Goal: Transaction & Acquisition: Purchase product/service

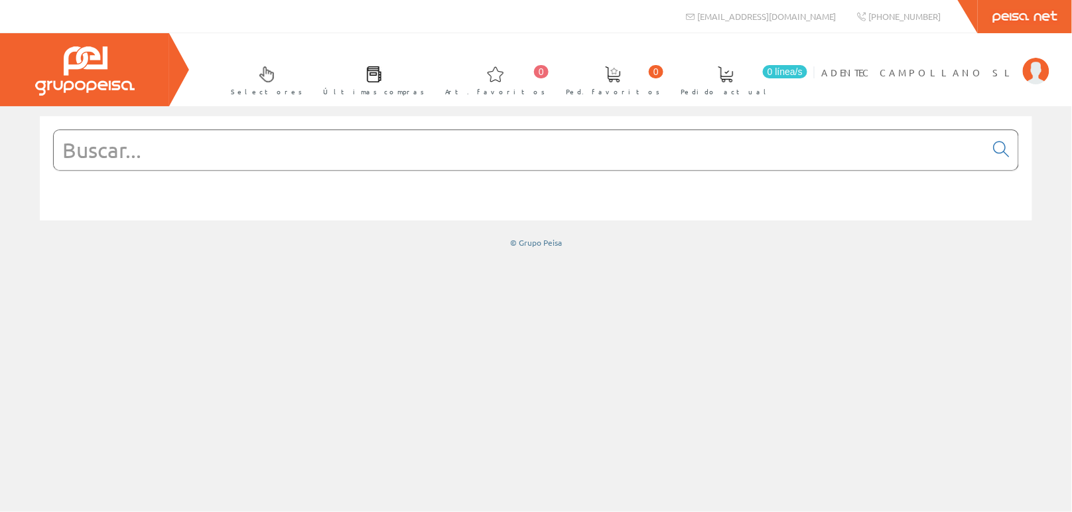
click at [200, 157] on input "text" at bounding box center [520, 150] width 932 height 40
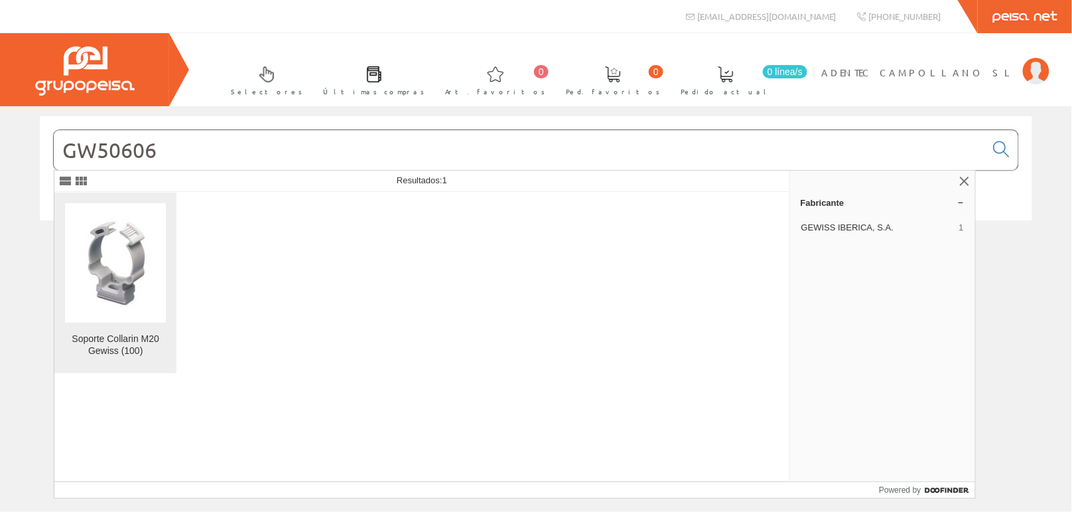
type input "GW50606"
click at [109, 342] on div "Soporte Collarin M20 Gewiss (100)" at bounding box center [115, 345] width 101 height 24
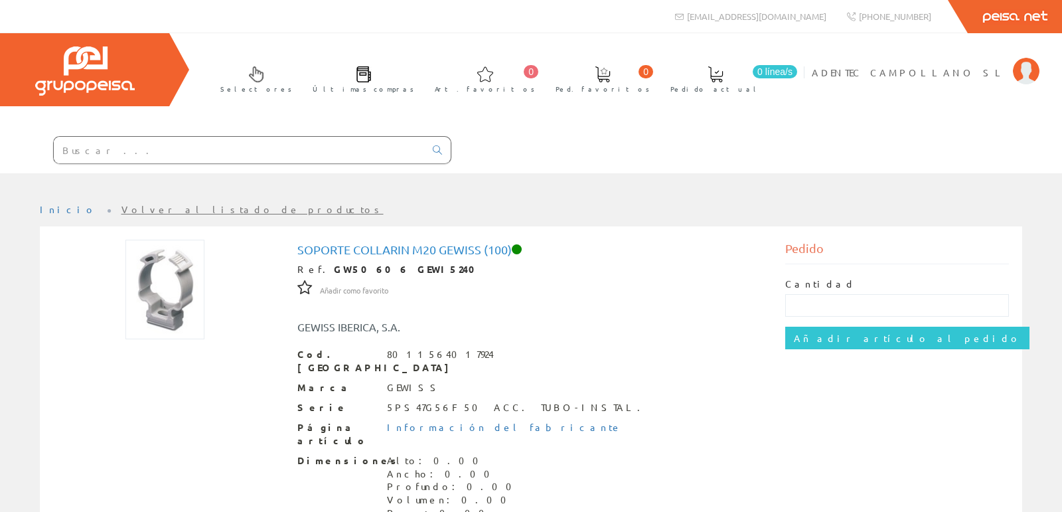
click at [320, 153] on input "text" at bounding box center [239, 150] width 371 height 27
paste input "GW62392"
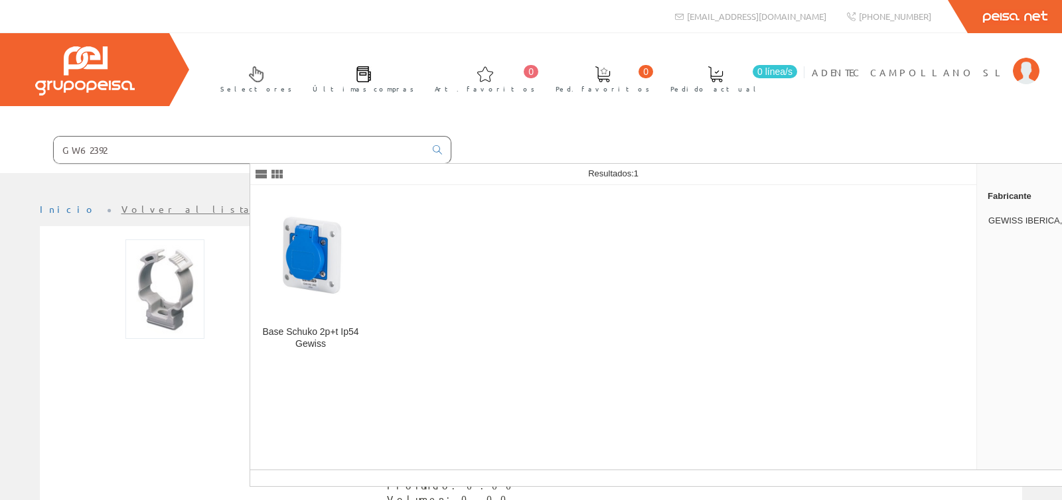
type input "GW62392"
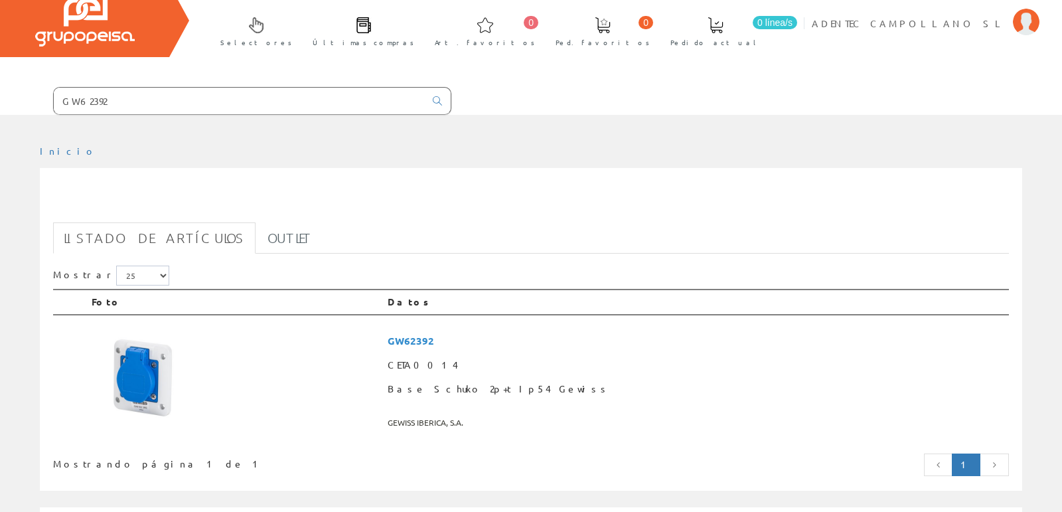
scroll to position [74, 0]
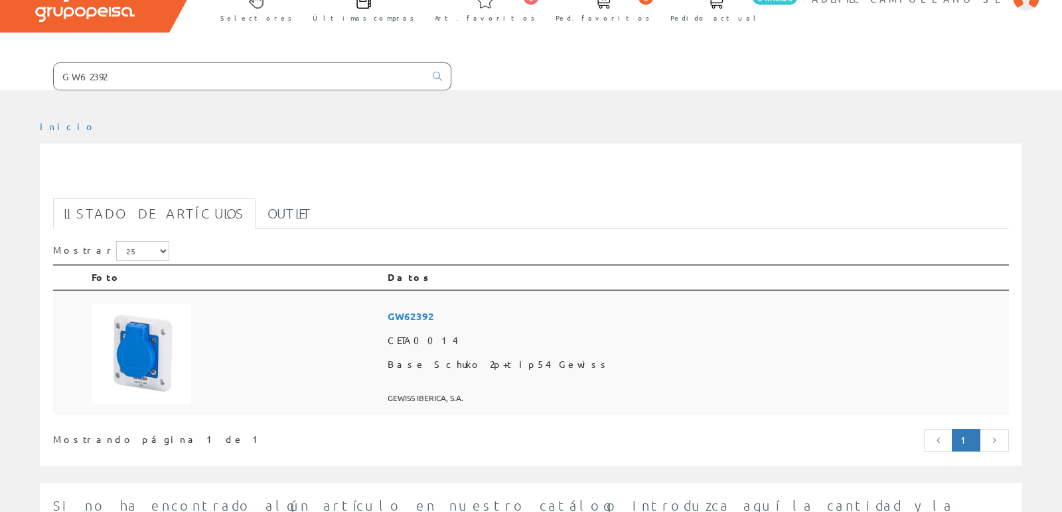
click at [529, 312] on span "GW62392" at bounding box center [695, 316] width 616 height 25
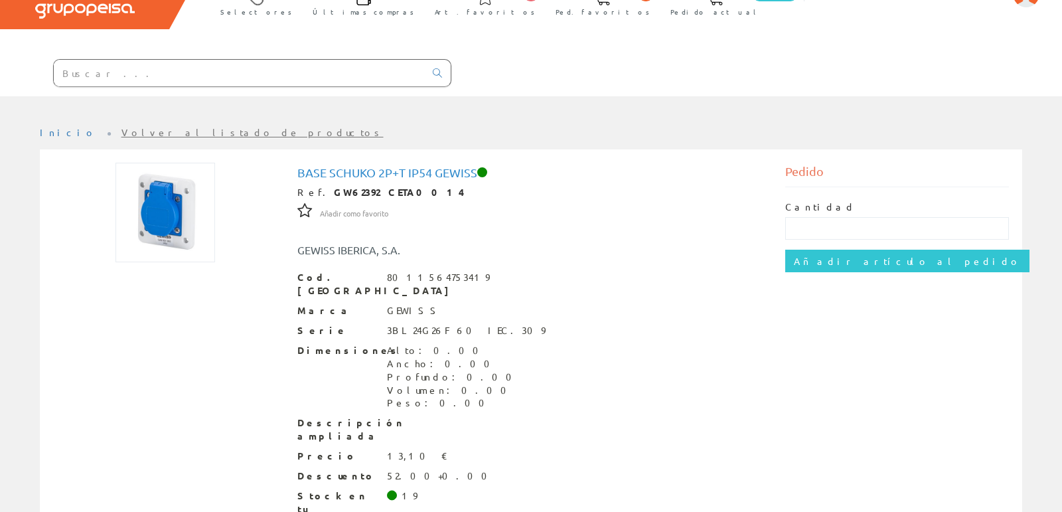
scroll to position [144, 0]
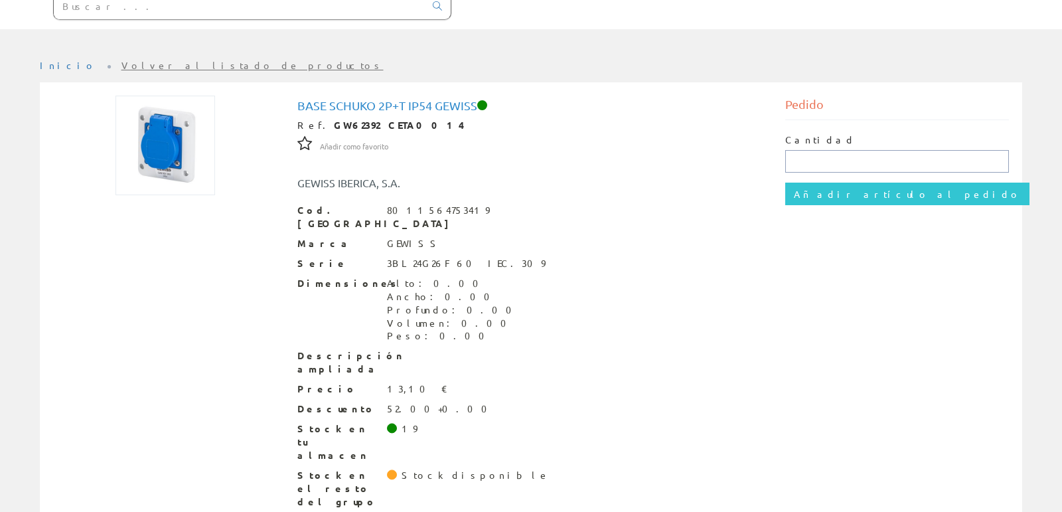
click at [803, 162] on input "text" at bounding box center [897, 161] width 224 height 23
type input "9"
click at [812, 191] on input "Añadir artículo al pedido" at bounding box center [907, 193] width 244 height 23
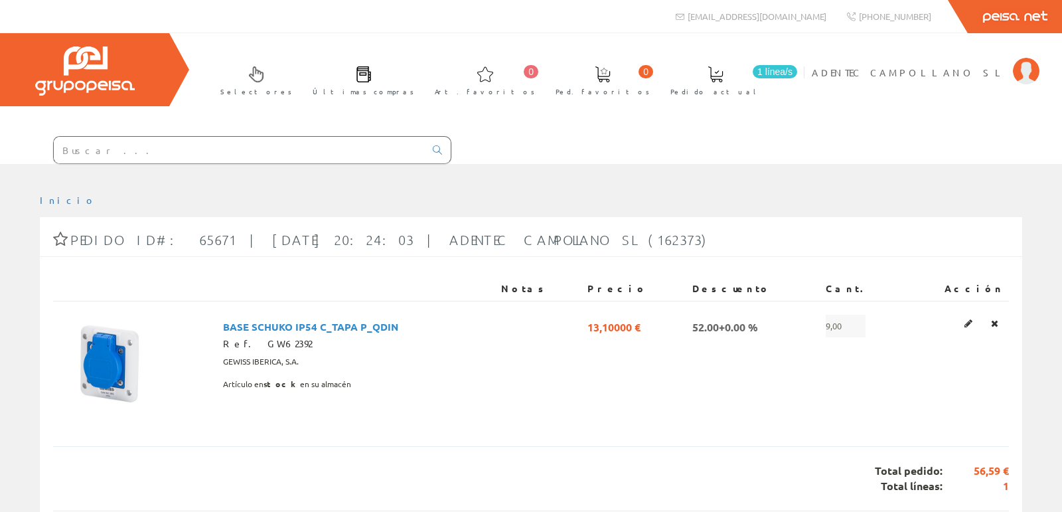
click at [322, 150] on input "text" at bounding box center [239, 150] width 371 height 27
paste input "GW44234"
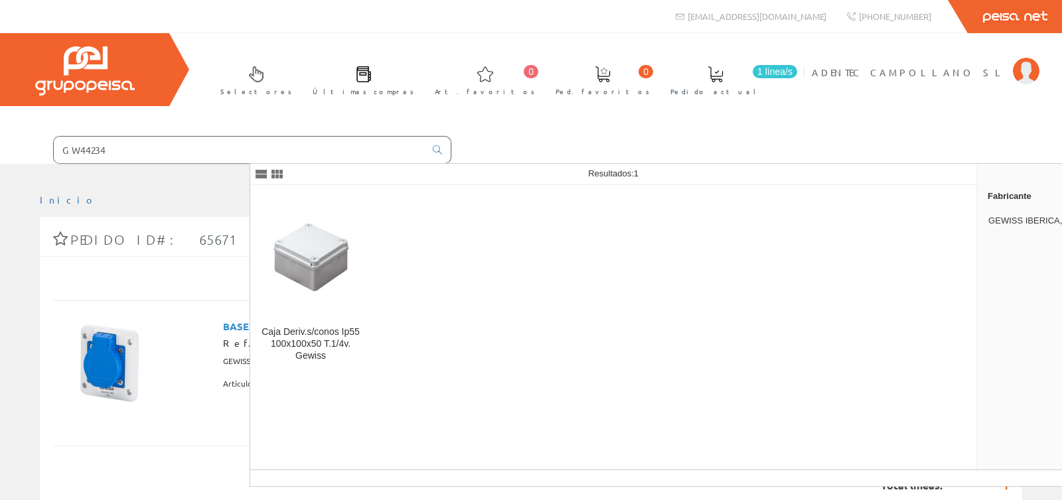
type input "GW44234"
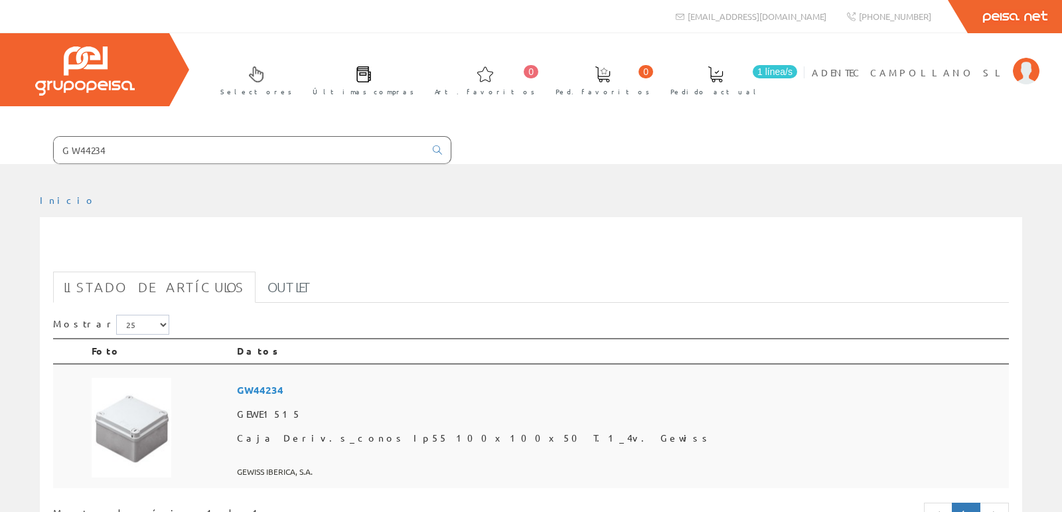
click at [380, 385] on span "GW44234" at bounding box center [620, 390] width 766 height 25
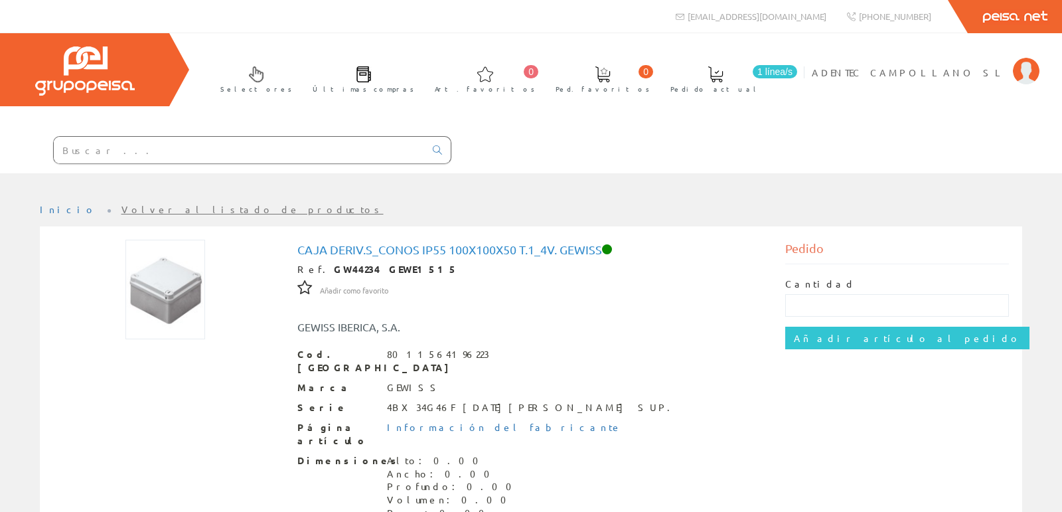
click at [797, 69] on span "1 línea/s" at bounding box center [774, 71] width 44 height 13
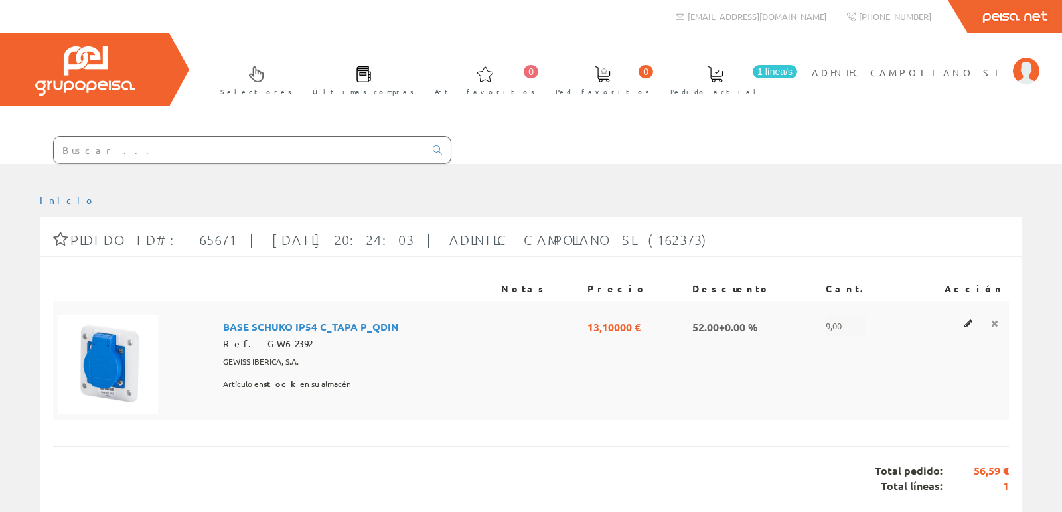
click at [998, 317] on link at bounding box center [994, 322] width 15 height 17
